Goal: Book appointment/travel/reservation

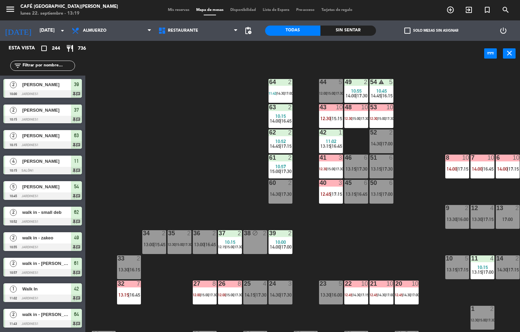
click at [164, 163] on div "44 5 12:00 | 15:00 | 17:30 49 2 10:55 14:00 | 17:30 54 warning 5 10:45 14:45 | …" at bounding box center [304, 200] width 429 height 266
click at [189, 30] on span "Restaurante" at bounding box center [183, 30] width 30 height 5
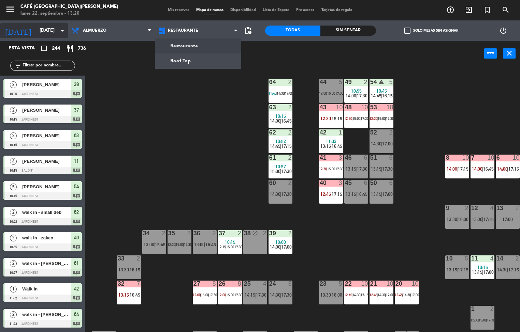
click at [36, 30] on input "[DATE]" at bounding box center [68, 31] width 65 height 12
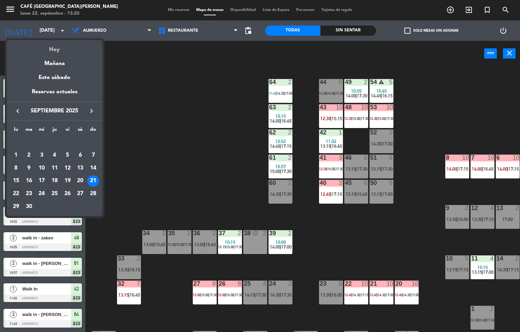
click at [43, 54] on div "Hoy" at bounding box center [54, 47] width 95 height 14
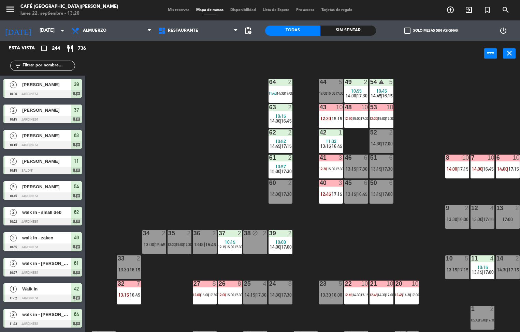
type input "[DATE]"
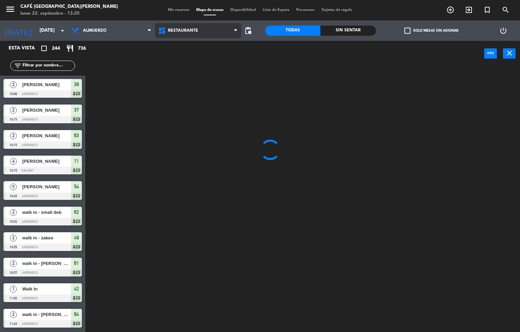
click at [93, 178] on div at bounding box center [304, 200] width 429 height 266
click at [167, 30] on icon at bounding box center [163, 31] width 10 height 8
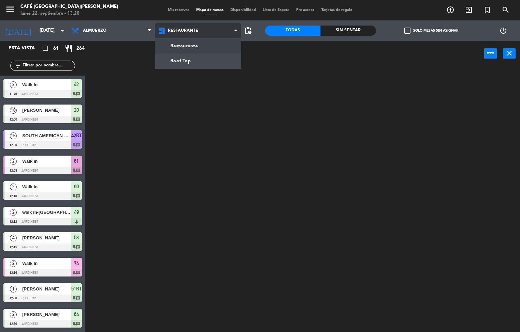
click at [184, 59] on ng-component "menu Café Museo [PERSON_NAME] [DATE] 22. septiembre - 13:20 Mis reservas Mapa d…" at bounding box center [260, 166] width 520 height 333
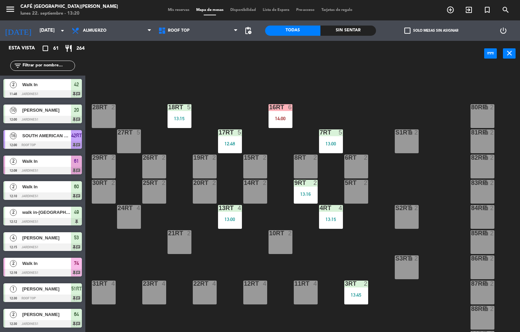
click at [177, 120] on div "13:15" at bounding box center [179, 118] width 24 height 5
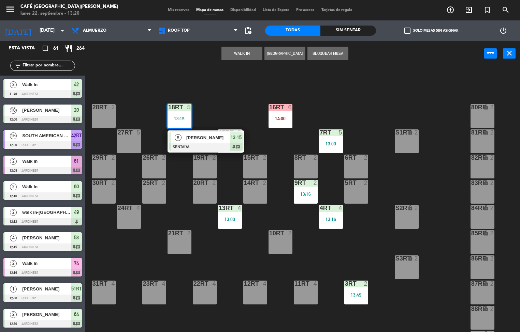
click at [194, 141] on span "[PERSON_NAME]" at bounding box center [208, 137] width 44 height 7
